Goal: Find specific page/section: Find specific page/section

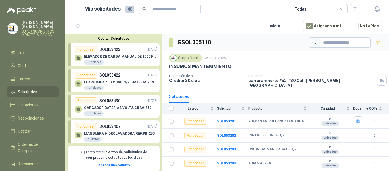
drag, startPoint x: 0, startPoint y: 0, endPoint x: 32, endPoint y: 87, distance: 93.3
click at [32, 89] on span "Solicitudes" at bounding box center [28, 92] width 20 height 6
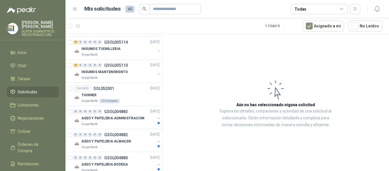
click at [32, 89] on span "Solicitudes" at bounding box center [28, 92] width 20 height 6
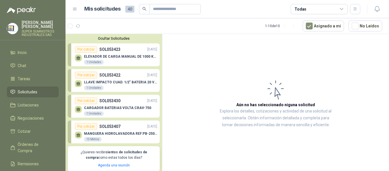
click at [122, 57] on p "ELEVADOR DE CARGA MANUAL DE 1000 KLS" at bounding box center [120, 56] width 73 height 4
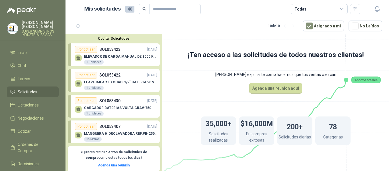
click at [122, 57] on p "ELEVADOR DE CARGA MANUAL DE 1000 KLS" at bounding box center [120, 56] width 73 height 4
click at [121, 79] on div "LLAVE IMPACTO CUAD. 1/2" BATERIA 20 VOLT 1 Unidades" at bounding box center [116, 84] width 82 height 12
click at [116, 101] on p "SOL053430" at bounding box center [109, 100] width 21 height 6
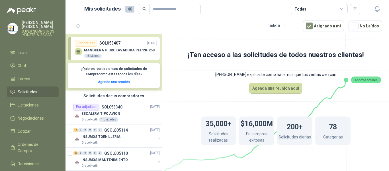
scroll to position [114, 0]
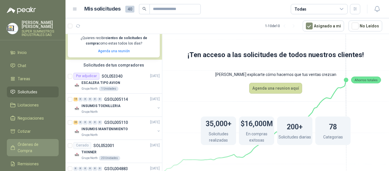
click at [35, 139] on link "Órdenes de Compra" at bounding box center [33, 147] width 52 height 17
